Goal: Transaction & Acquisition: Obtain resource

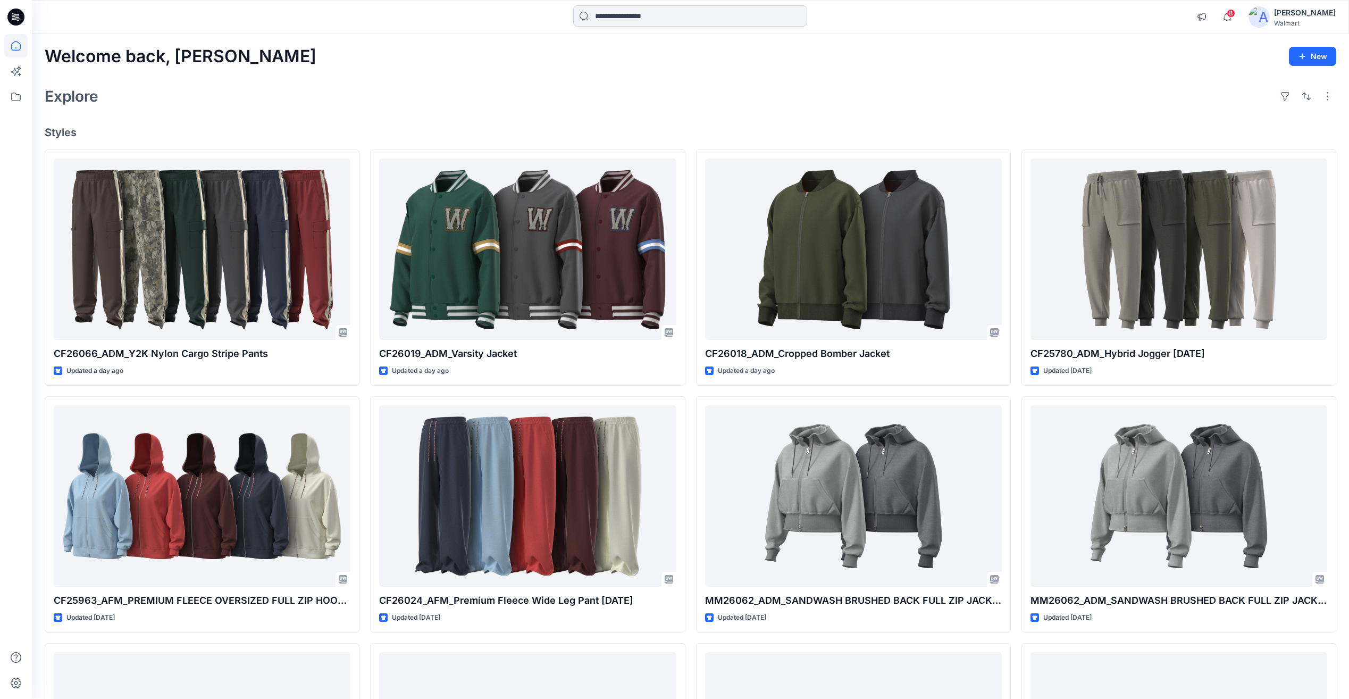
click at [616, 20] on input at bounding box center [690, 15] width 234 height 21
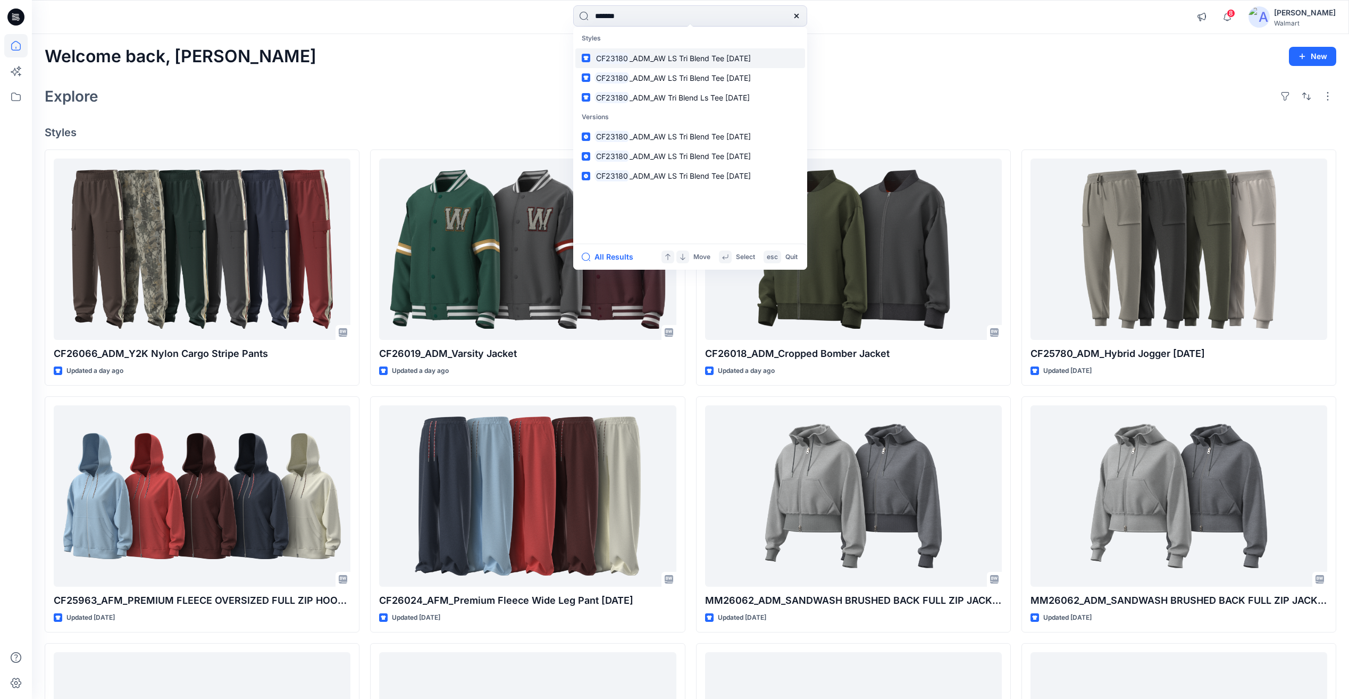
type input "*******"
click at [663, 54] on span "_ADM_AW LS Tri Blend Tee [DATE]" at bounding box center [690, 58] width 121 height 9
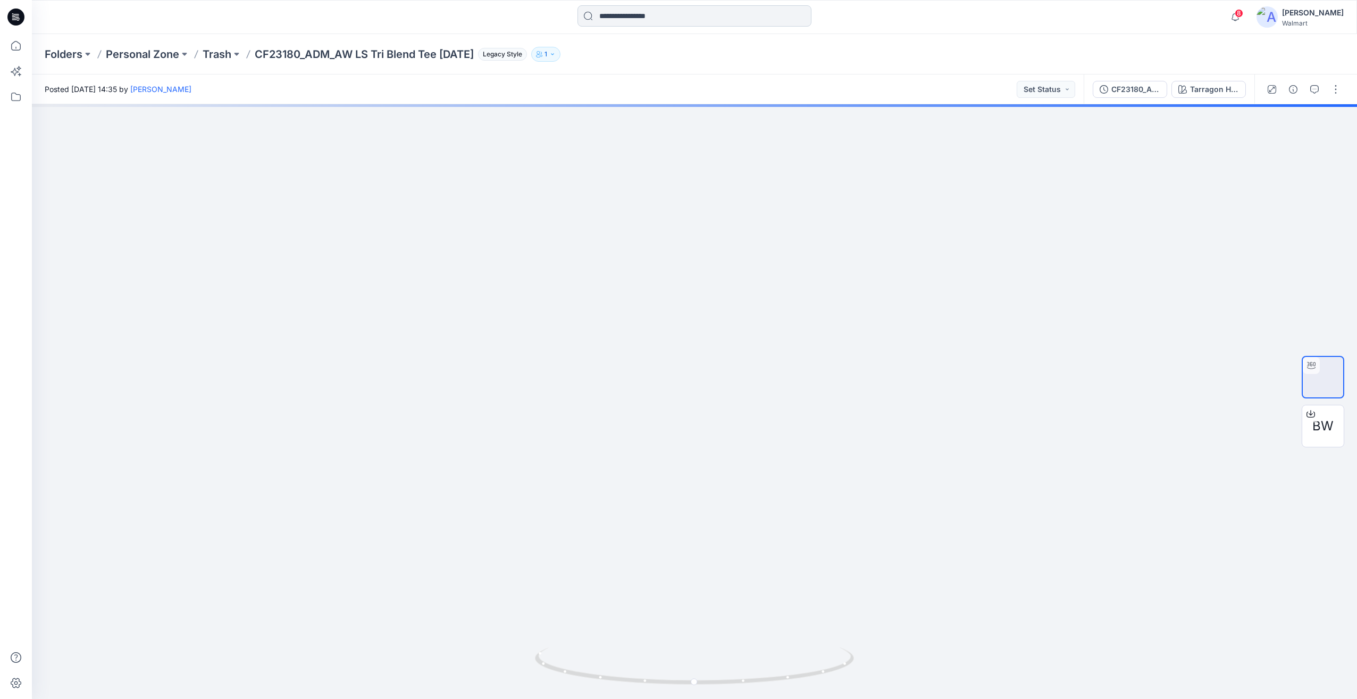
click at [617, 14] on input at bounding box center [695, 15] width 234 height 21
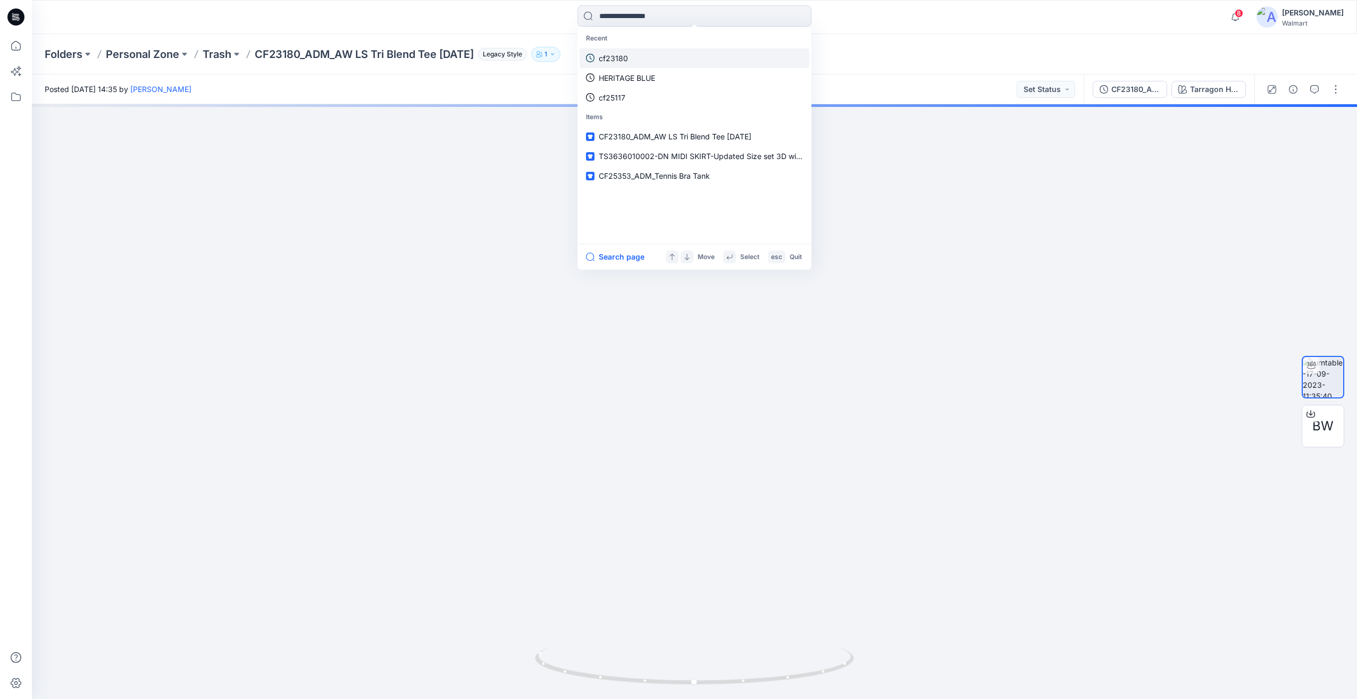
click at [625, 66] on link "cf23180" at bounding box center [695, 58] width 230 height 20
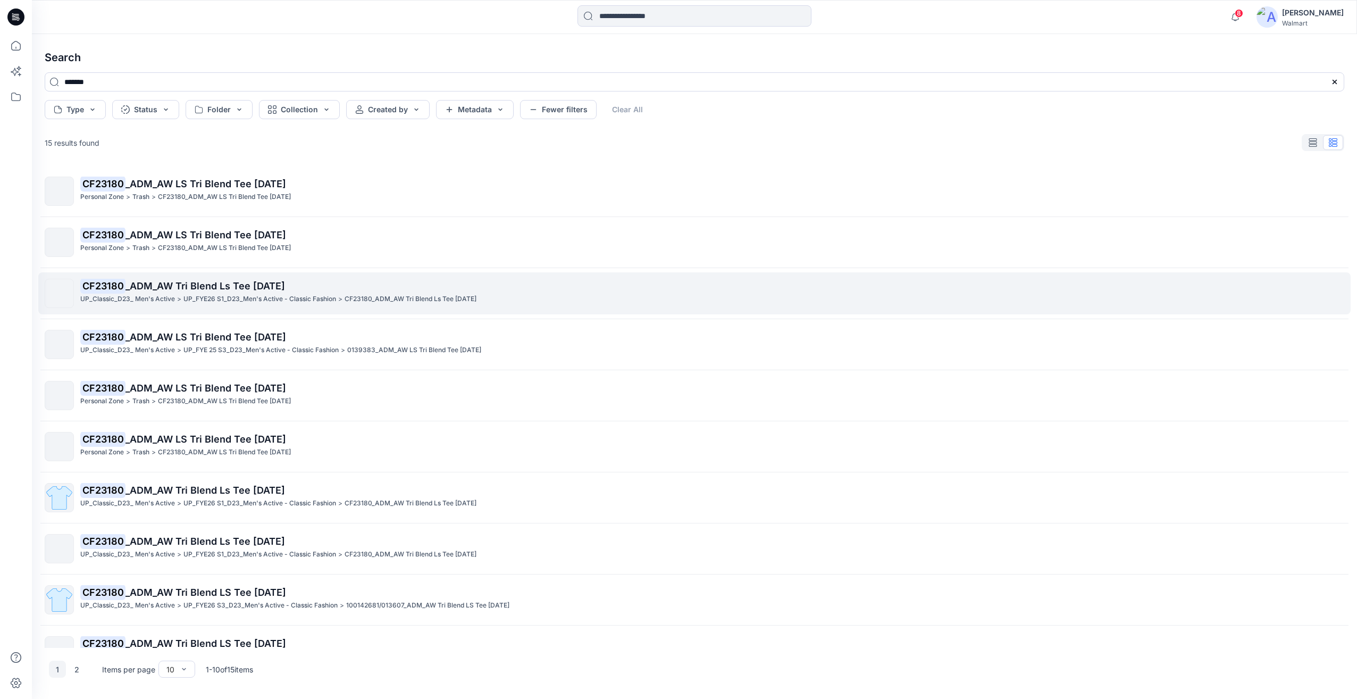
click at [226, 302] on p "UP_FYE26 S1_D23_Men's Active - Classic Fashion" at bounding box center [259, 299] width 153 height 11
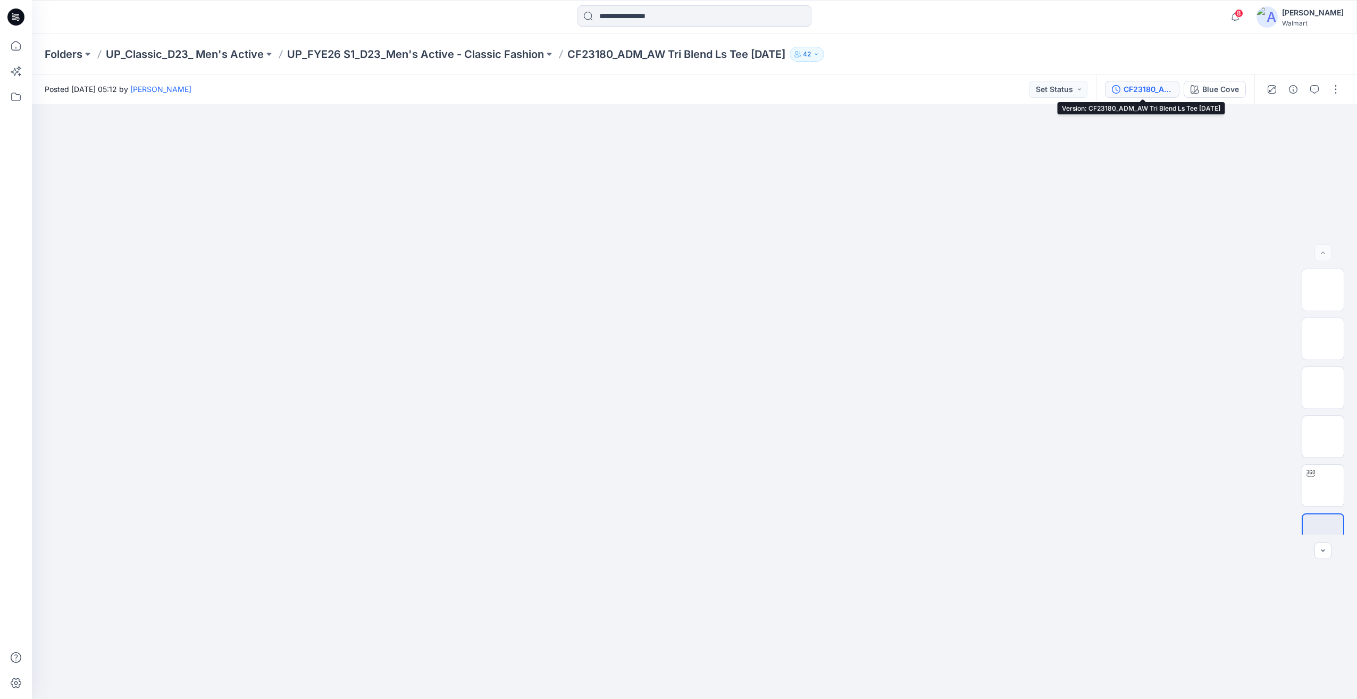
click at [1144, 88] on div "CF23180_ADM_AW Tri Blend Ls Tee [DATE]" at bounding box center [1148, 89] width 49 height 12
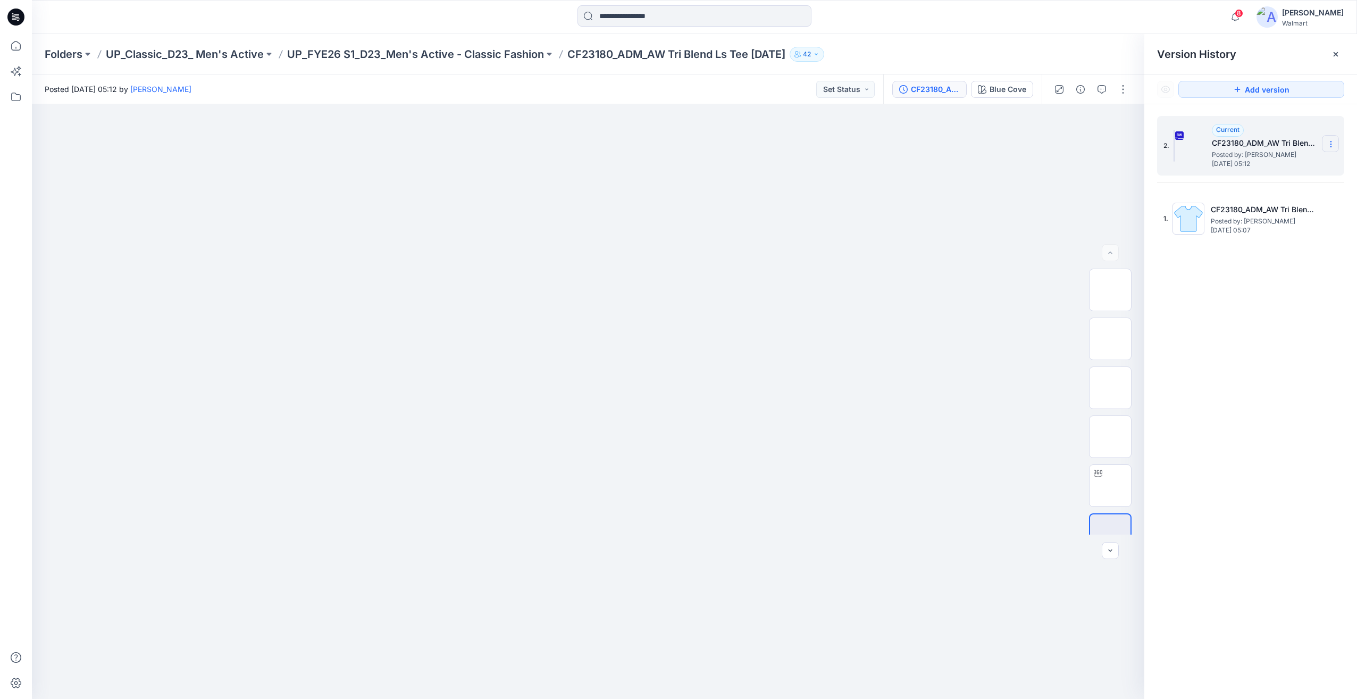
click at [1334, 149] on section at bounding box center [1330, 143] width 17 height 17
click at [1277, 166] on span "Download Source BW File" at bounding box center [1277, 164] width 89 height 13
